Goal: Task Accomplishment & Management: Manage account settings

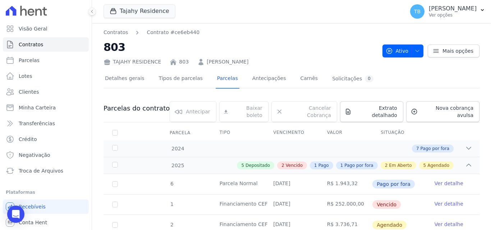
scroll to position [252, 0]
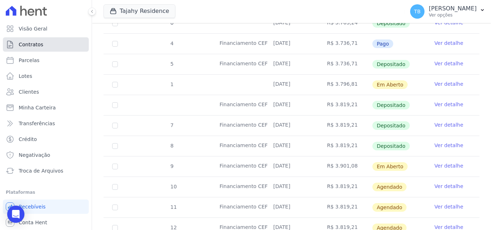
click at [44, 48] on link "Contratos" at bounding box center [46, 44] width 86 height 14
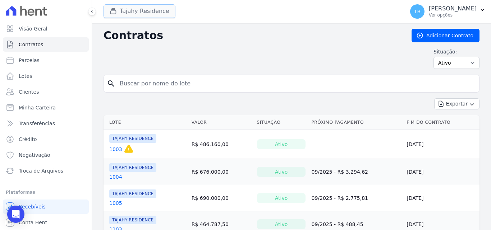
click at [142, 11] on button "Tajahy Residence" at bounding box center [139, 11] width 72 height 14
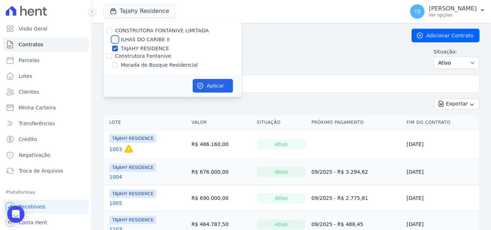
click at [116, 39] on input "ILHAS DO CARIBE II" at bounding box center [115, 40] width 6 height 6
checkbox input "true"
click at [115, 48] on input "TAJAHY RESIDENCE" at bounding box center [115, 49] width 6 height 6
checkbox input "false"
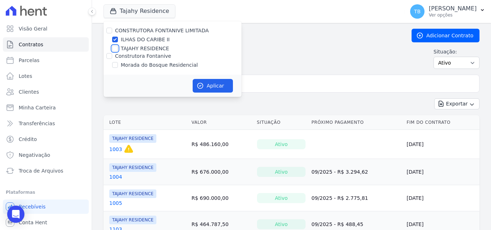
checkbox input "false"
click at [209, 85] on button "Aplicar" at bounding box center [213, 86] width 40 height 14
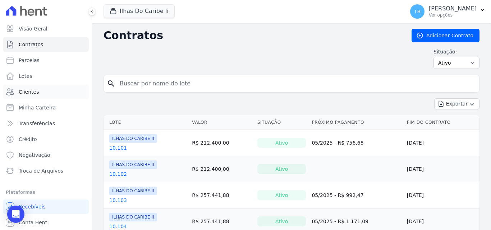
click at [34, 91] on span "Clientes" at bounding box center [29, 91] width 20 height 7
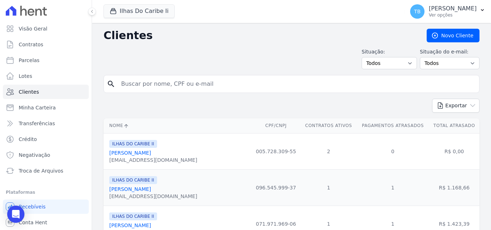
click at [165, 83] on input "search" at bounding box center [296, 84] width 359 height 14
type input "liriel"
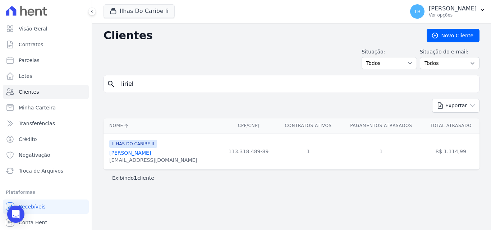
click at [118, 154] on link "[PERSON_NAME]" at bounding box center [130, 153] width 42 height 6
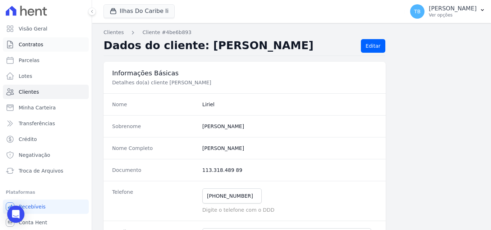
click at [37, 44] on span "Contratos" at bounding box center [31, 44] width 24 height 7
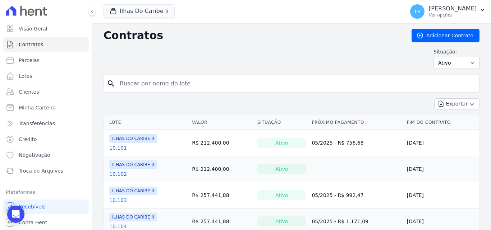
drag, startPoint x: 141, startPoint y: 76, endPoint x: 140, endPoint y: 80, distance: 4.7
click at [141, 77] on div "search" at bounding box center [291, 84] width 376 height 18
click at [140, 80] on input "search" at bounding box center [295, 84] width 361 height 14
type input "552"
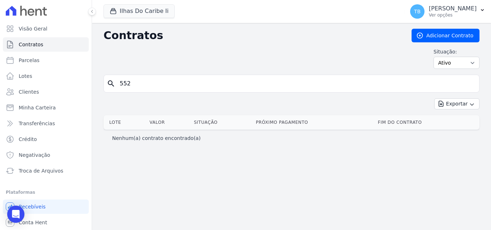
drag, startPoint x: 132, startPoint y: 86, endPoint x: 102, endPoint y: 84, distance: 29.8
click at [102, 84] on div "Contratos Adicionar Contrato Situação: Ativo Todos Pausado Distratado Rascunho …" at bounding box center [291, 126] width 399 height 207
click at [43, 93] on link "Clientes" at bounding box center [46, 92] width 86 height 14
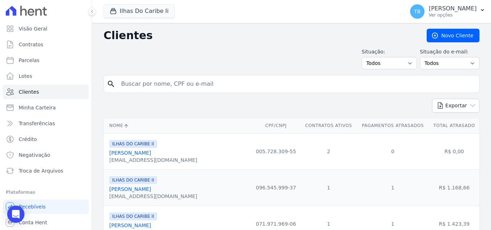
click at [148, 83] on input "search" at bounding box center [296, 84] width 359 height 14
type input "liriel"
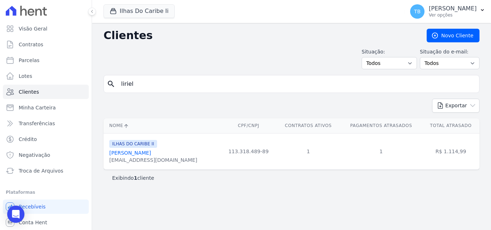
click at [119, 153] on link "[PERSON_NAME]" at bounding box center [130, 153] width 42 height 6
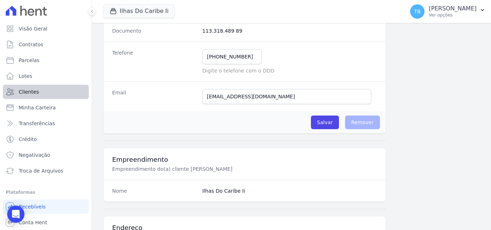
scroll to position [83, 0]
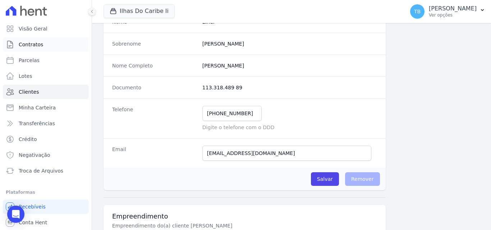
click at [39, 44] on span "Contratos" at bounding box center [31, 44] width 24 height 7
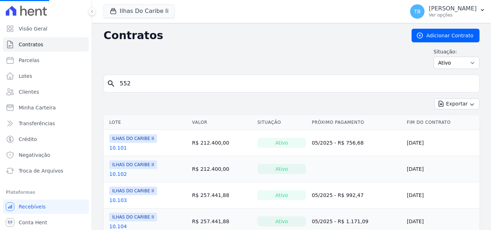
click at [143, 82] on input "552" at bounding box center [295, 84] width 361 height 14
click at [149, 87] on input "search" at bounding box center [295, 84] width 361 height 14
type input "5.204"
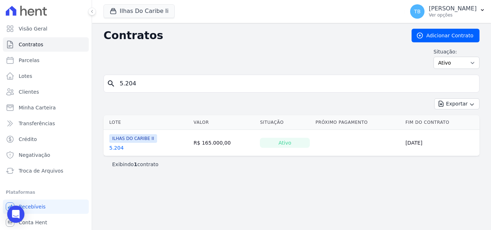
click at [119, 149] on link "5.204" at bounding box center [116, 147] width 14 height 7
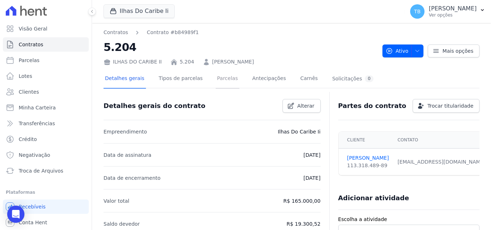
click at [218, 78] on link "Parcelas" at bounding box center [228, 79] width 24 height 19
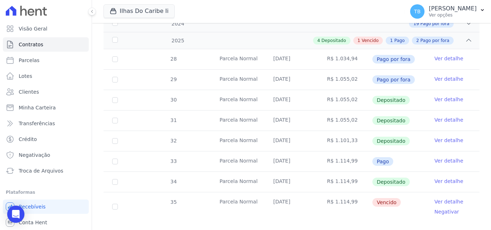
scroll to position [166, 0]
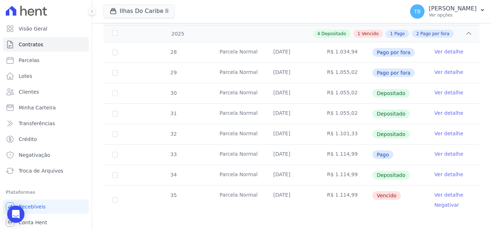
click at [451, 192] on link "Ver detalhe" at bounding box center [448, 195] width 29 height 7
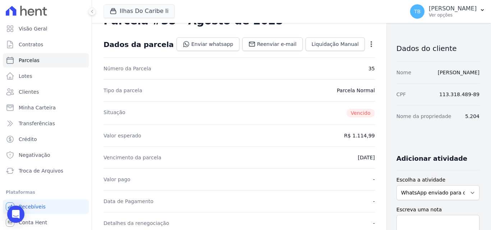
scroll to position [144, 0]
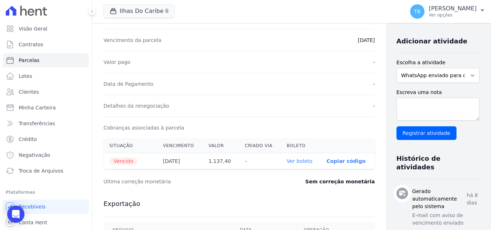
click at [287, 160] on link "Ver boleto" at bounding box center [300, 161] width 26 height 6
